Goal: Information Seeking & Learning: Find specific fact

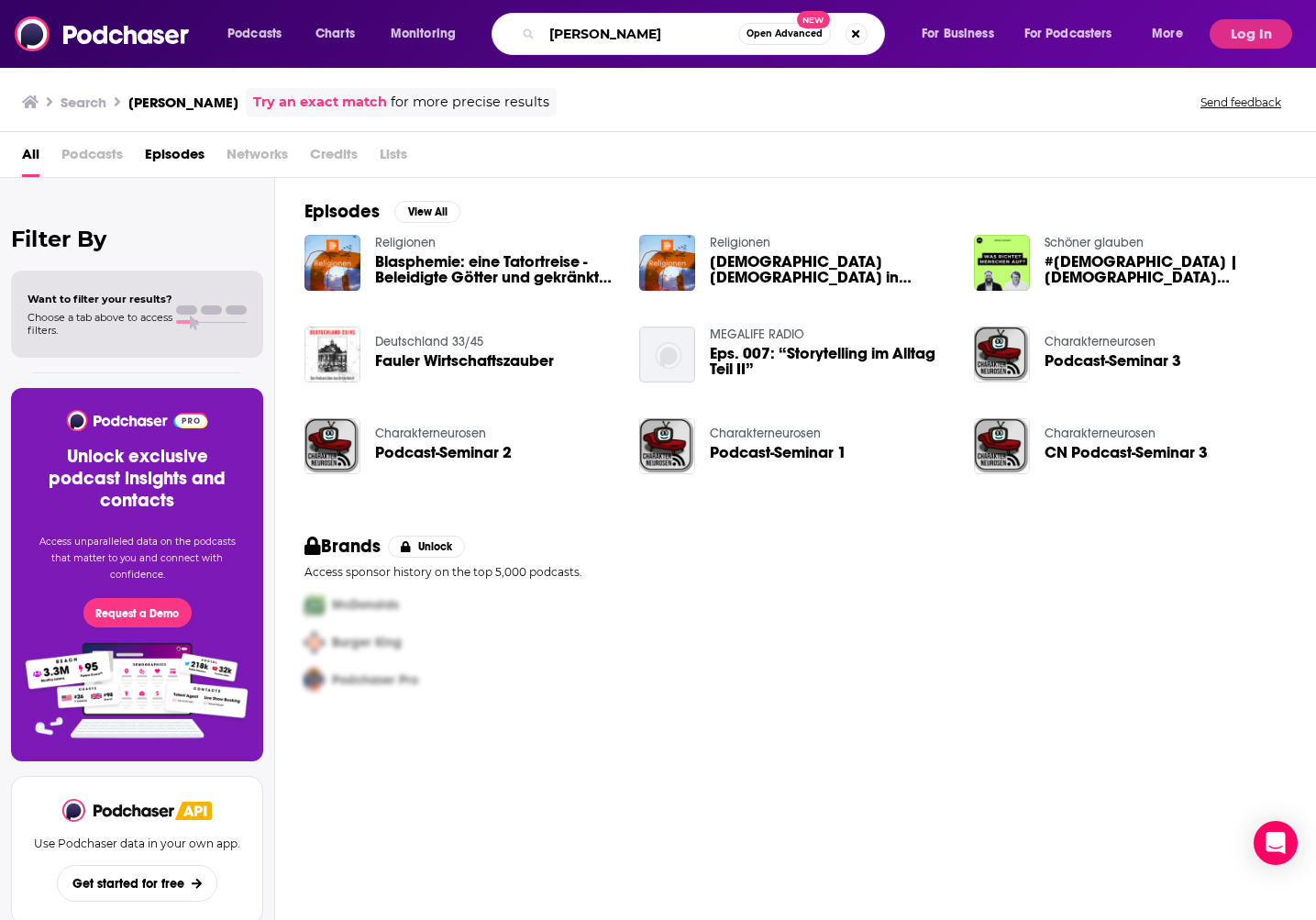
click at [582, 37] on input "[PERSON_NAME]" at bounding box center [641, 34] width 197 height 29
paste input "[PERSON_NAME]"
type input "[PERSON_NAME]"
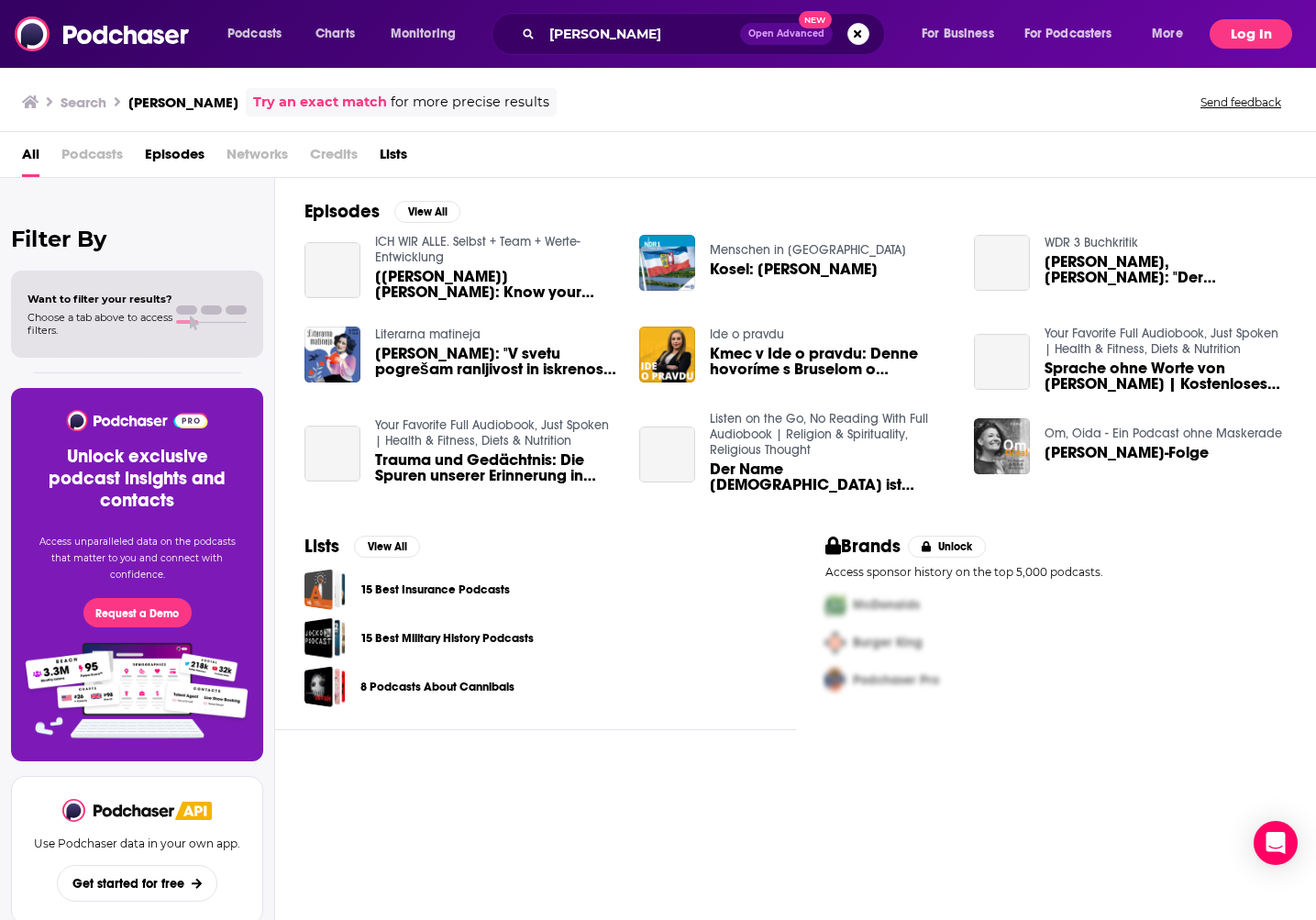
click at [1230, 38] on button "Log In" at bounding box center [1251, 34] width 83 height 29
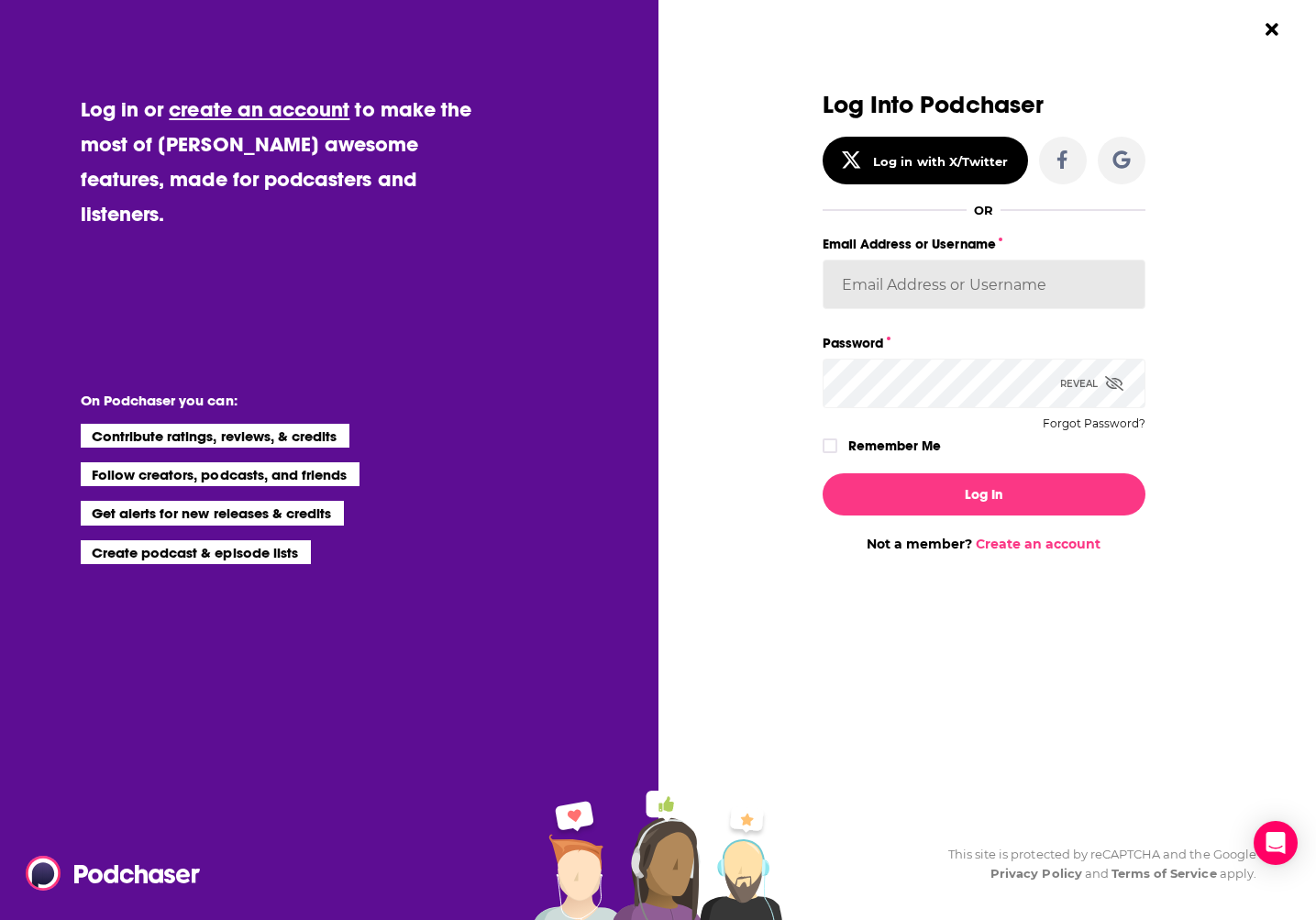
click at [952, 287] on input "Email Address or Username" at bounding box center [984, 284] width 323 height 49
type input "experts2podcasts"
